Goal: Task Accomplishment & Management: Manage account settings

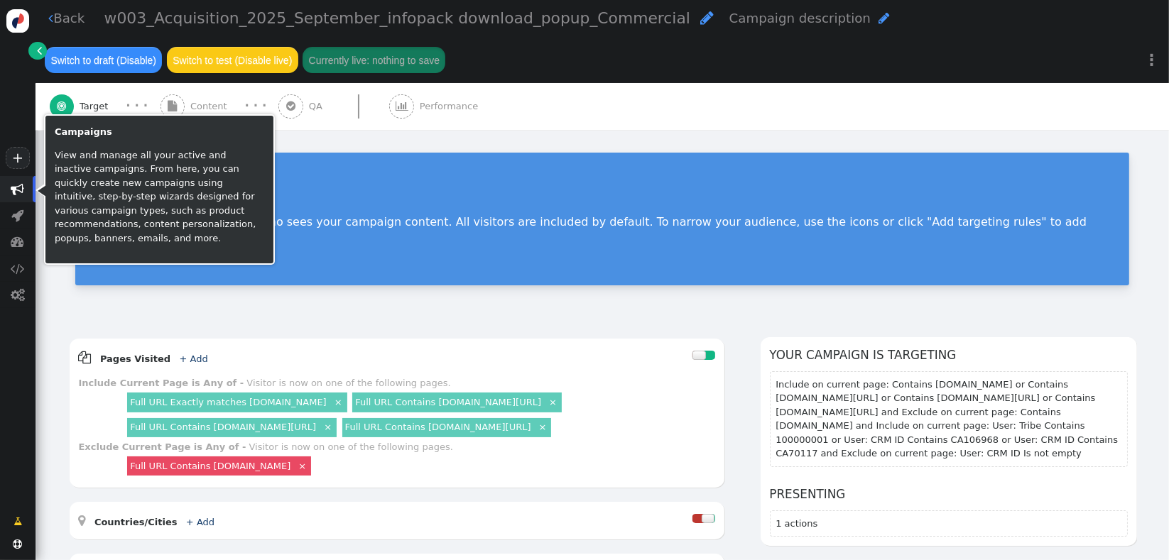
click at [19, 180] on span "" at bounding box center [18, 189] width 36 height 26
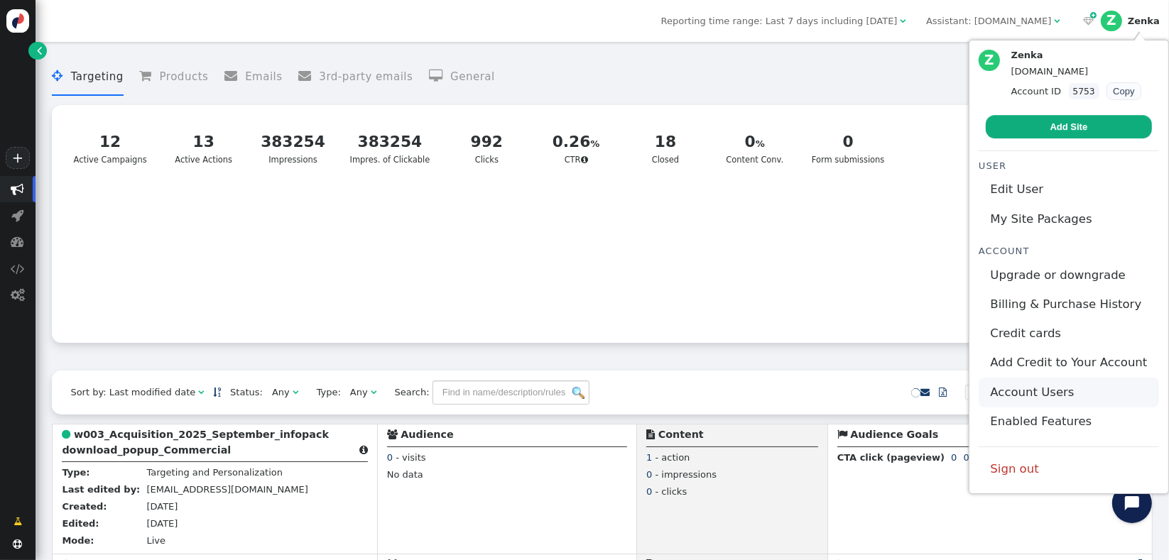
click at [1042, 391] on link "Account Users" at bounding box center [1069, 392] width 180 height 29
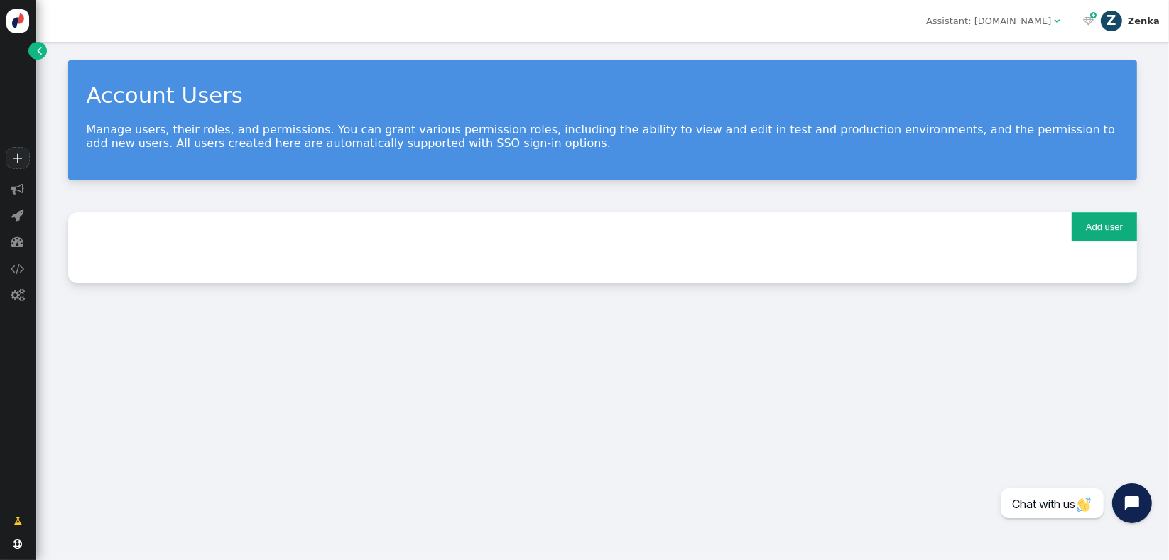
click at [1147, 22] on div "Zenka" at bounding box center [1144, 21] width 32 height 11
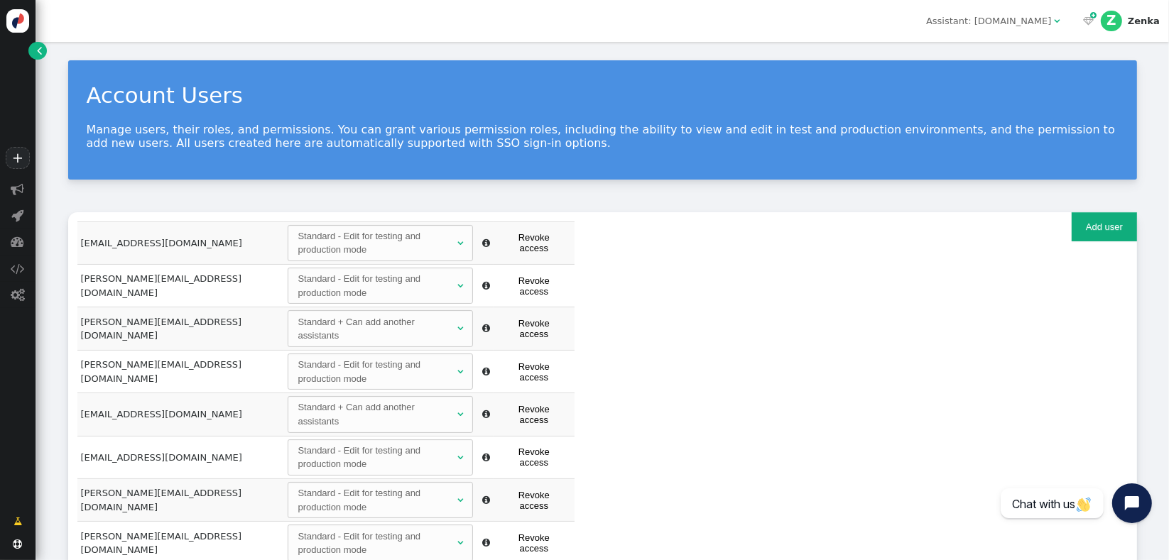
click at [1108, 232] on button "Add user" at bounding box center [1104, 226] width 65 height 29
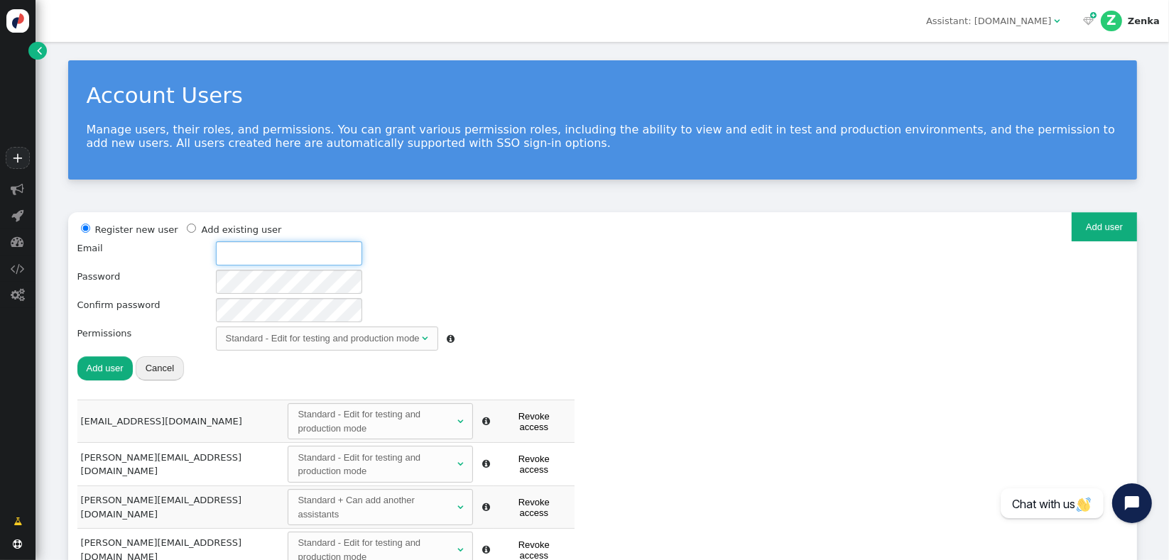
click at [325, 256] on input "text" at bounding box center [289, 254] width 146 height 24
paste input "[PERSON_NAME][EMAIL_ADDRESS][DOMAIN_NAME]"
type input "[PERSON_NAME][EMAIL_ADDRESS][DOMAIN_NAME]"
click at [325, 341] on div "Standard - Edit for testing and production mode" at bounding box center [323, 339] width 194 height 14
click at [87, 371] on button "Add user" at bounding box center [104, 369] width 55 height 24
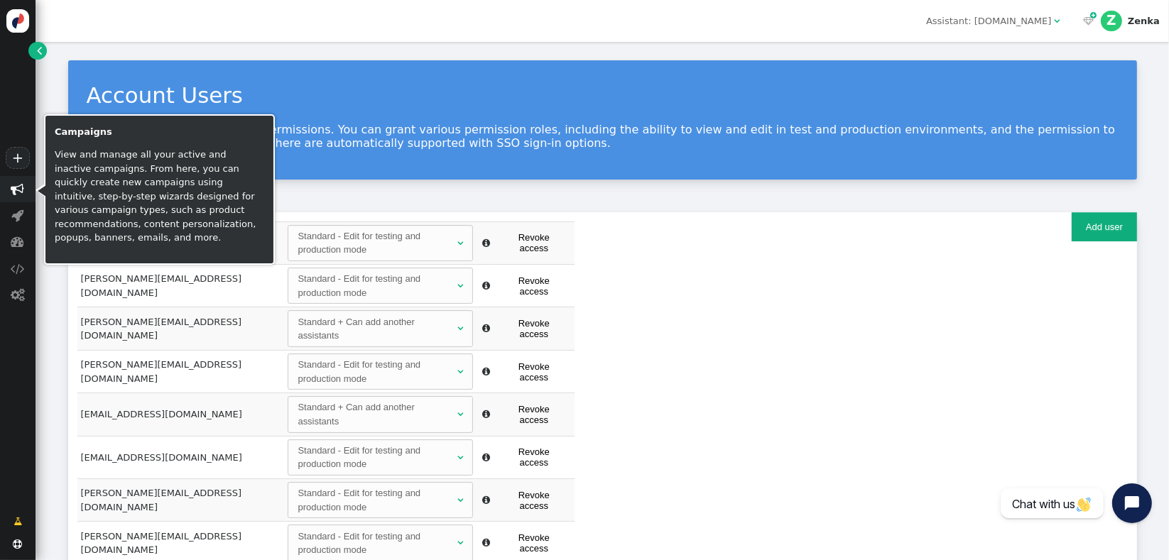
drag, startPoint x: 4, startPoint y: 180, endPoint x: 16, endPoint y: 188, distance: 15.0
click at [9, 184] on span "" at bounding box center [18, 189] width 36 height 26
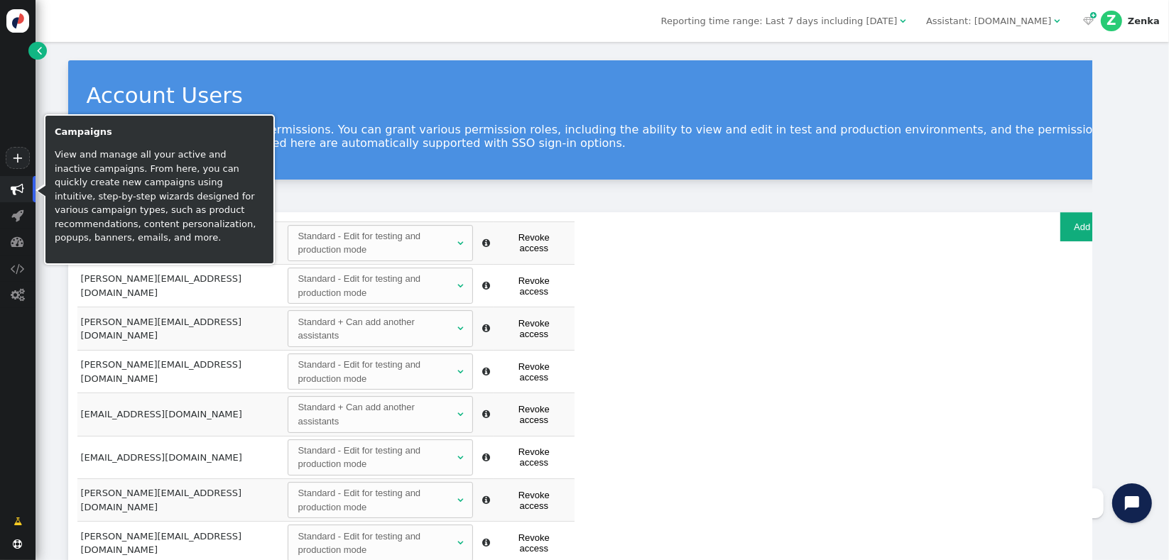
click at [16, 188] on span "" at bounding box center [17, 189] width 13 height 13
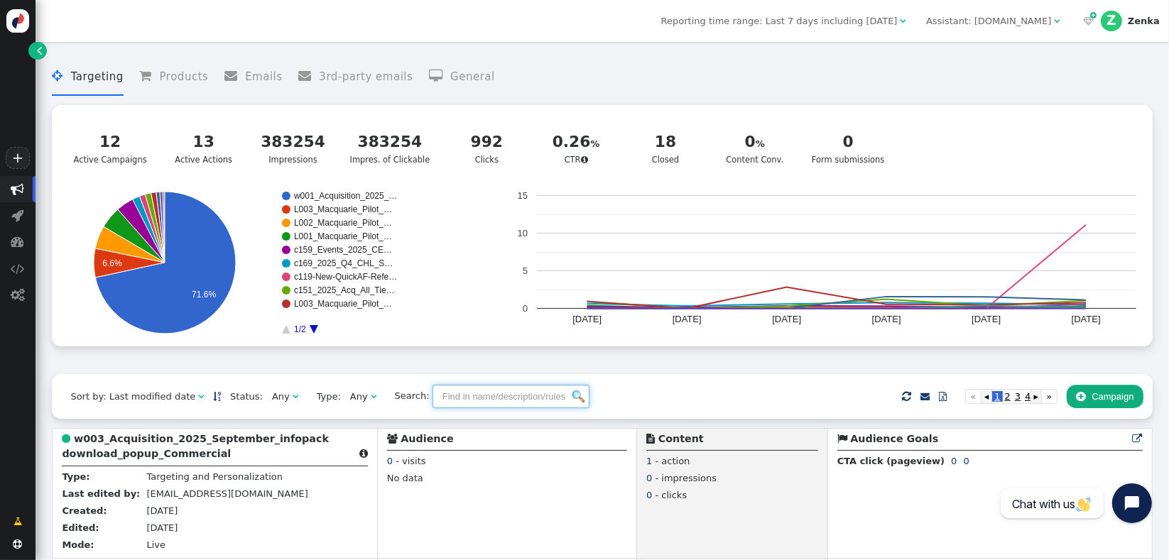
click at [524, 397] on input "text" at bounding box center [511, 397] width 157 height 24
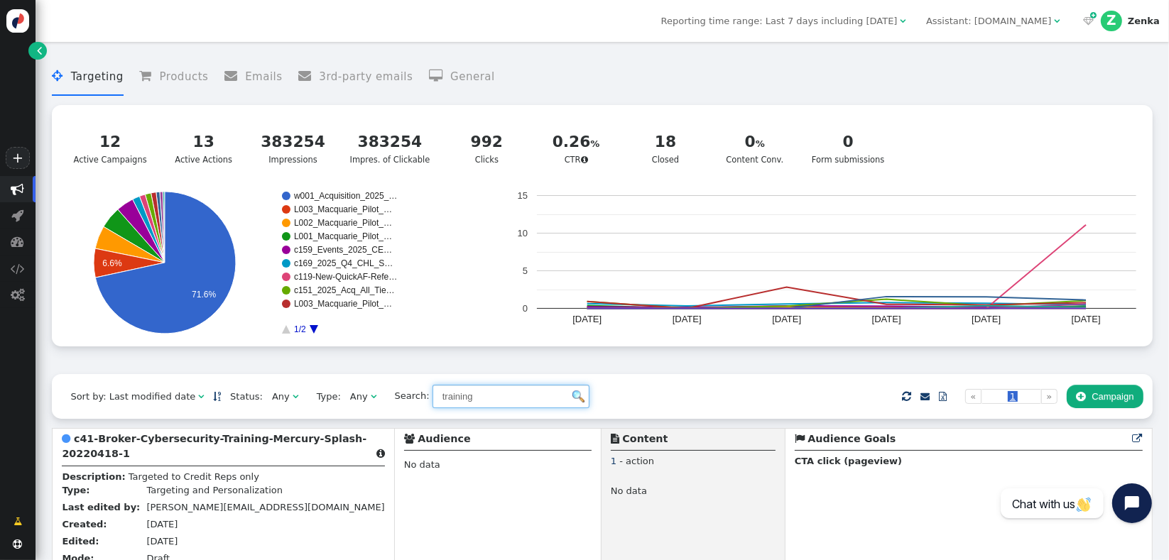
type input "training"
click at [675, 392] on div "Sort by: Last modified date   Status: Any  Type: Any  Search: training   …" at bounding box center [602, 396] width 1100 height 44
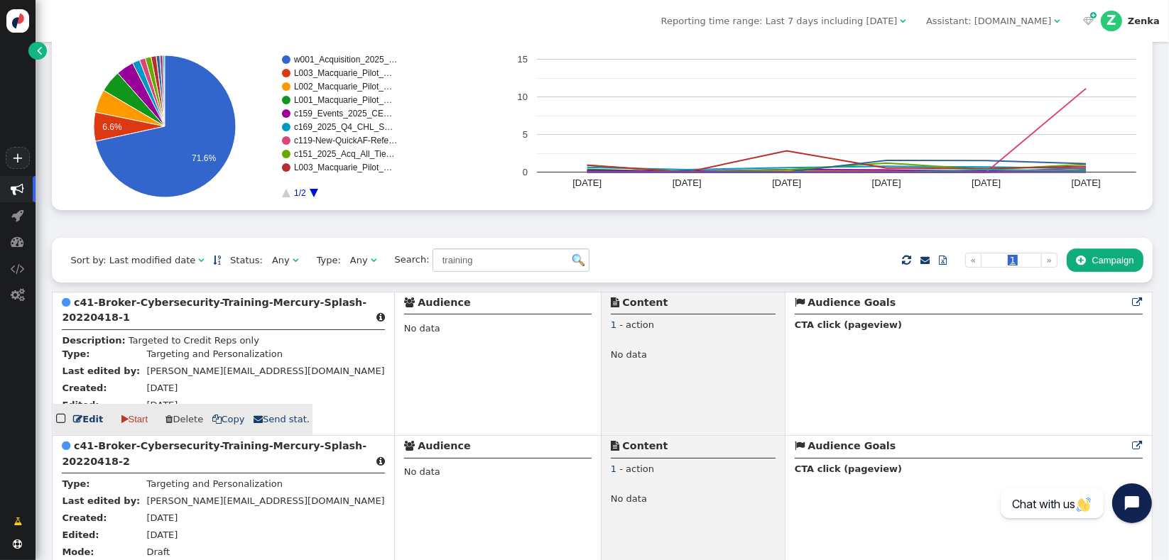
scroll to position [153, 0]
